Goal: Information Seeking & Learning: Learn about a topic

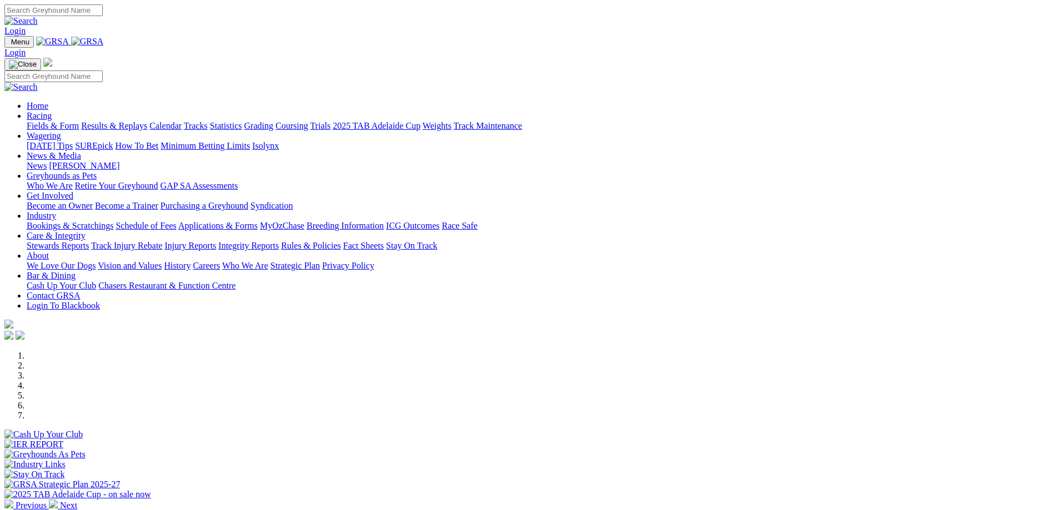
click at [341, 241] on link "Rules & Policies" at bounding box center [311, 245] width 60 height 9
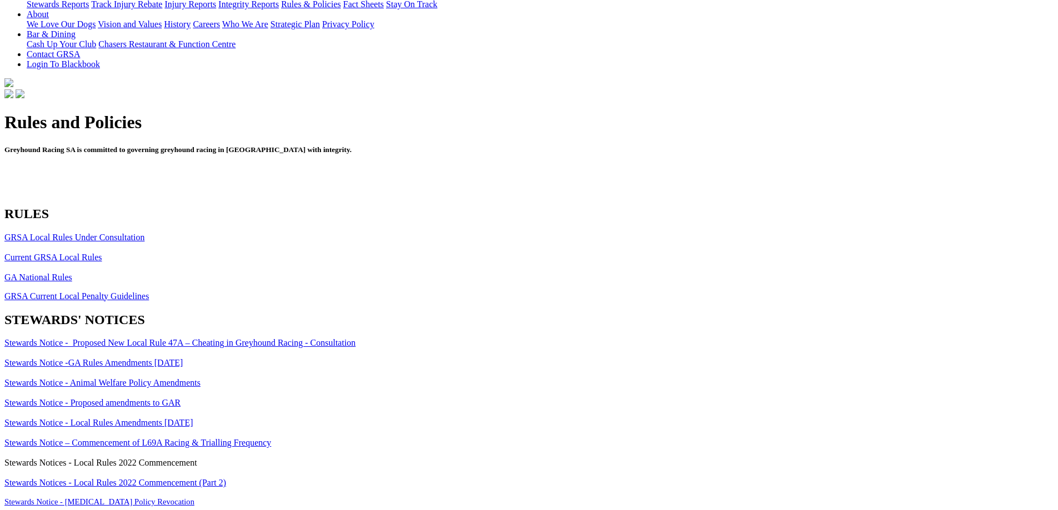
scroll to position [278, 0]
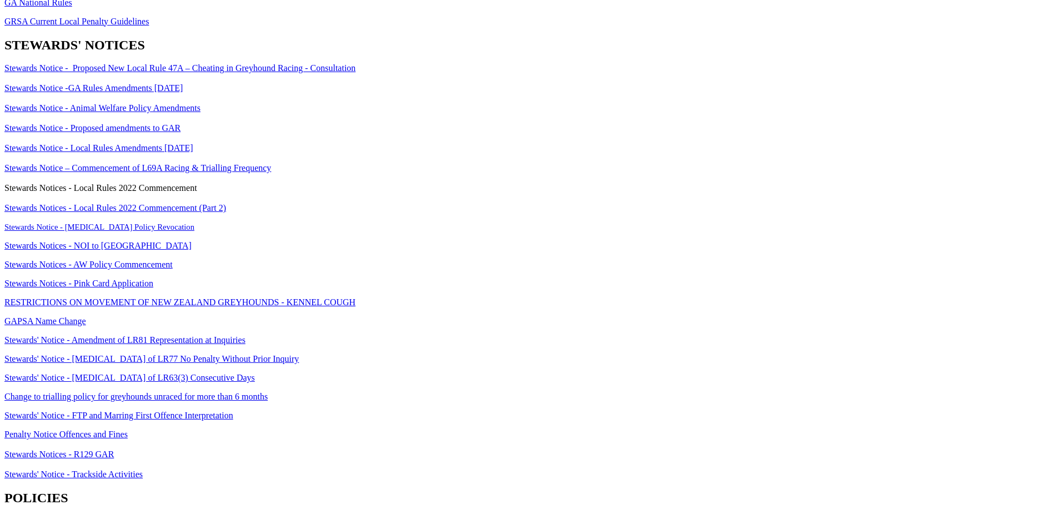
scroll to position [555, 0]
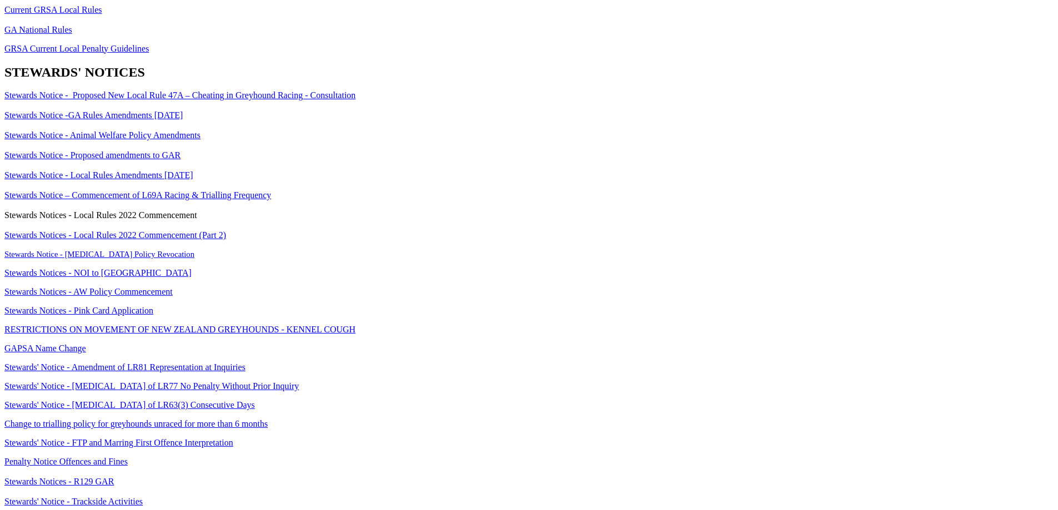
scroll to position [555, 0]
